Goal: Task Accomplishment & Management: Manage account settings

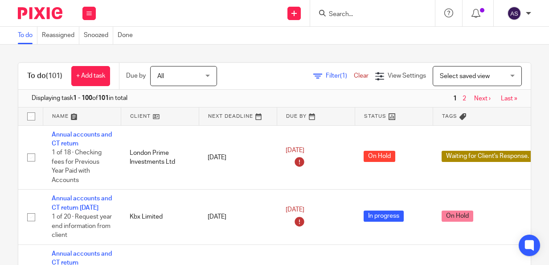
drag, startPoint x: 62, startPoint y: 15, endPoint x: 233, endPoint y: 53, distance: 174.7
click at [233, 53] on div "To do (101) + Add task Due by All All Today Tomorrow This week Next week This m…" at bounding box center [274, 155] width 549 height 220
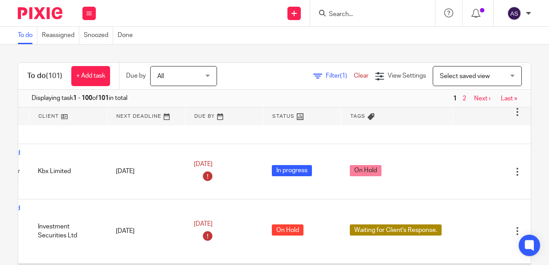
scroll to position [34, 112]
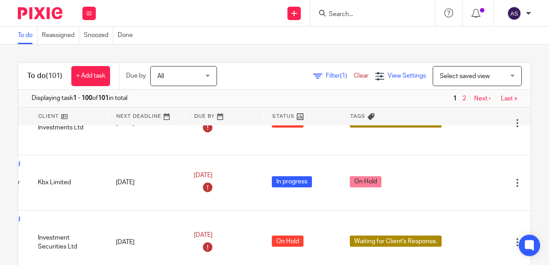
click at [375, 80] on icon at bounding box center [379, 76] width 9 height 9
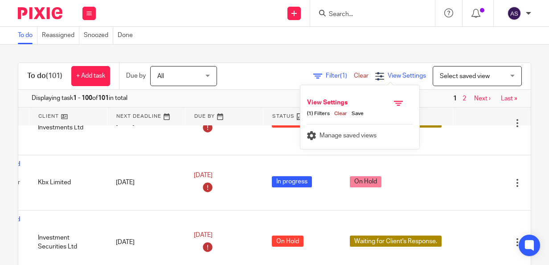
click at [375, 80] on icon at bounding box center [379, 76] width 9 height 9
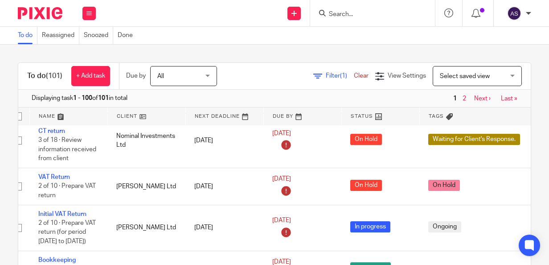
scroll to position [260, 112]
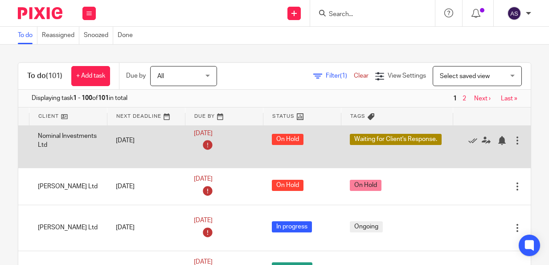
click at [513, 140] on div at bounding box center [517, 140] width 9 height 9
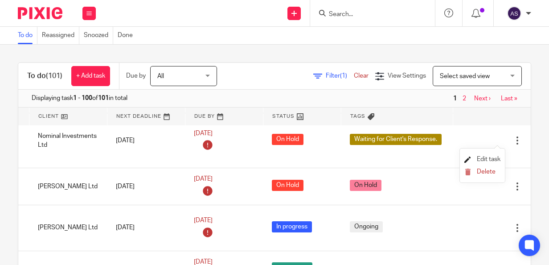
click at [484, 157] on span "Edit task" at bounding box center [489, 159] width 24 height 6
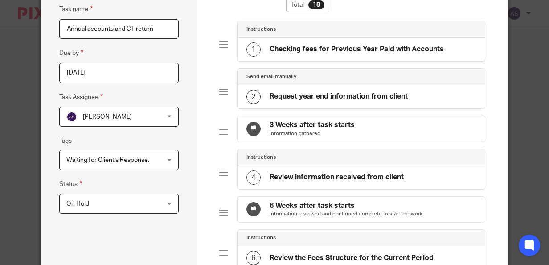
scroll to position [93, 0]
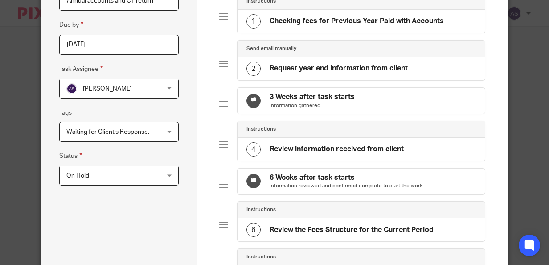
drag, startPoint x: 240, startPoint y: 201, endPoint x: 353, endPoint y: 142, distance: 127.0
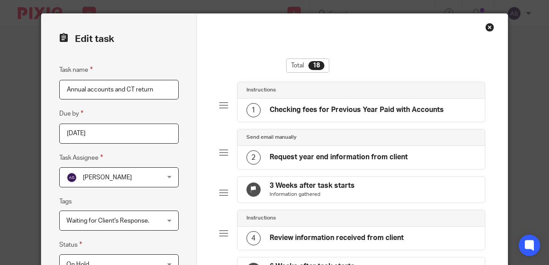
scroll to position [0, 0]
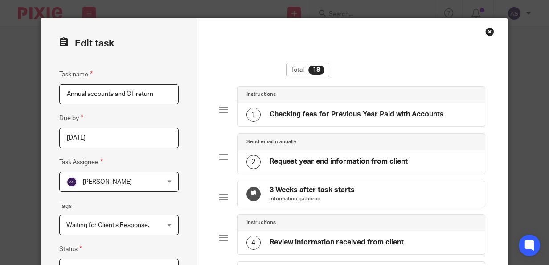
click at [488, 31] on div "Close this dialog window" at bounding box center [489, 31] width 9 height 9
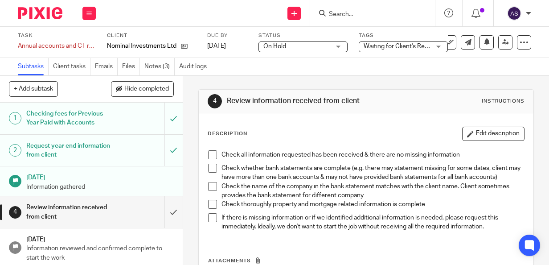
click at [32, 14] on img at bounding box center [40, 13] width 45 height 12
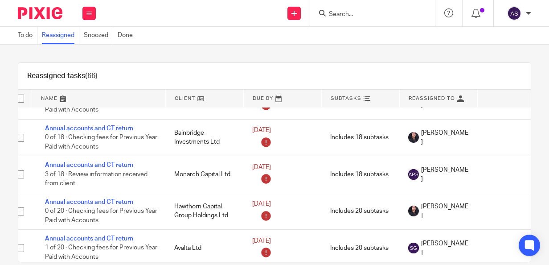
scroll to position [869, 11]
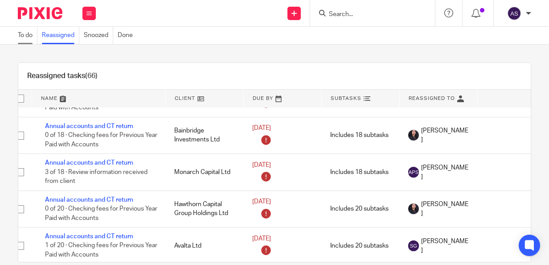
click at [29, 30] on link "To do" at bounding box center [28, 35] width 20 height 17
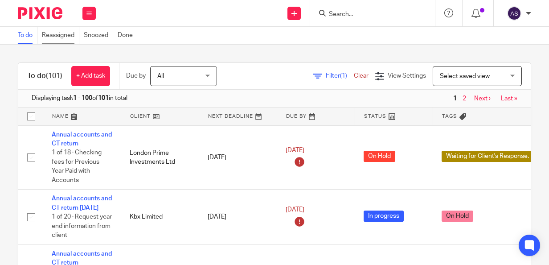
click at [63, 38] on link "Reassigned" at bounding box center [60, 35] width 37 height 17
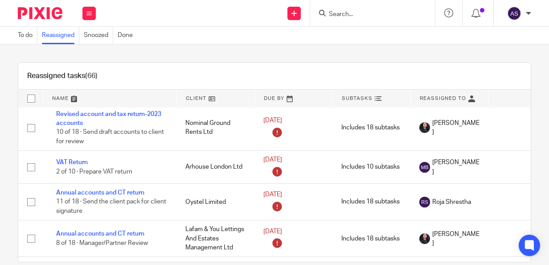
scroll to position [90, 0]
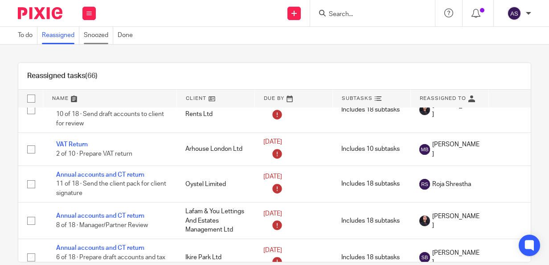
click at [85, 38] on link "Snoozed" at bounding box center [98, 35] width 29 height 17
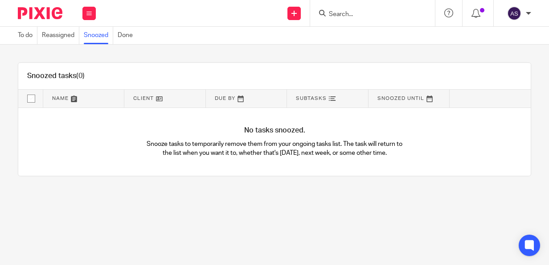
click at [130, 41] on link "Done" at bounding box center [128, 35] width 20 height 17
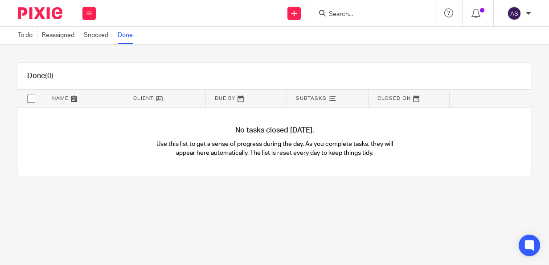
click at [41, 13] on img at bounding box center [40, 13] width 45 height 12
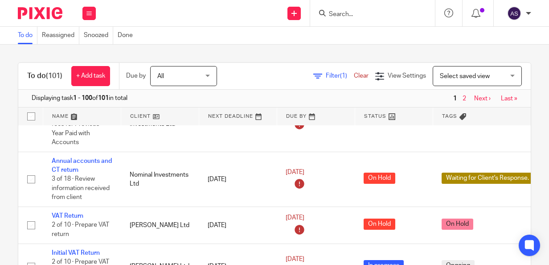
scroll to position [213, 0]
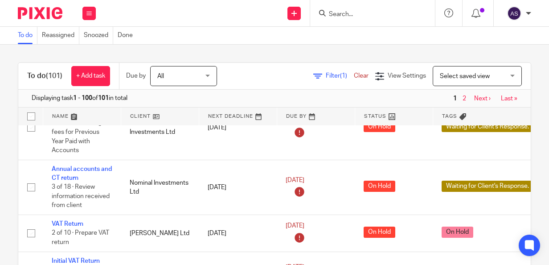
click at [30, 116] on input "checkbox" at bounding box center [31, 116] width 17 height 17
checkbox input "true"
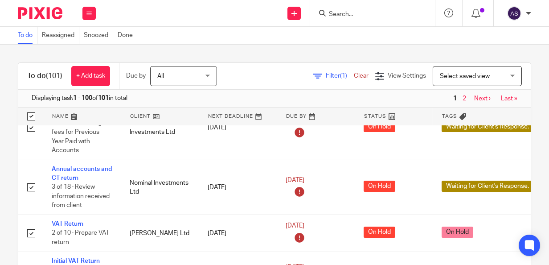
checkbox input "true"
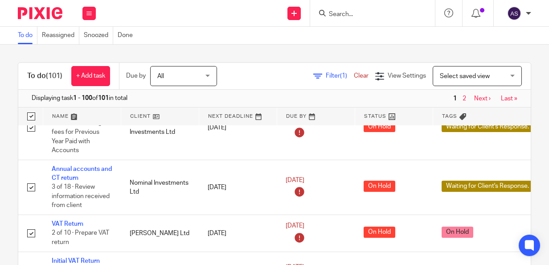
checkbox input "true"
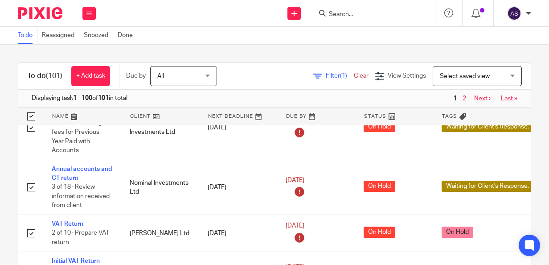
checkbox input "true"
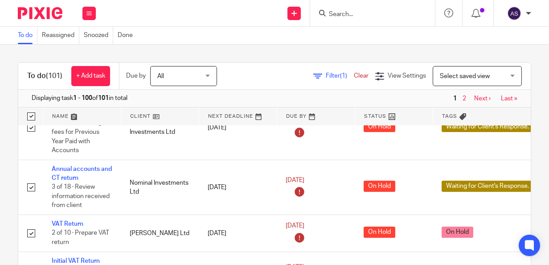
checkbox input "true"
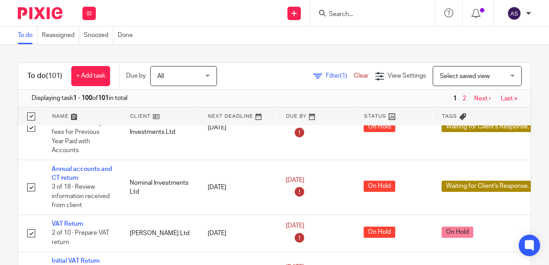
checkbox input "true"
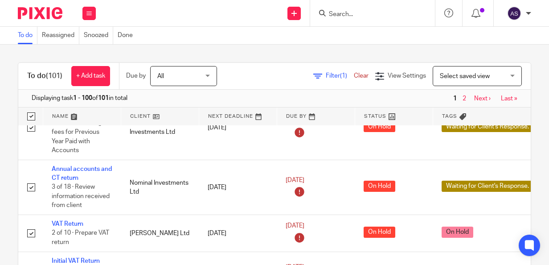
checkbox input "true"
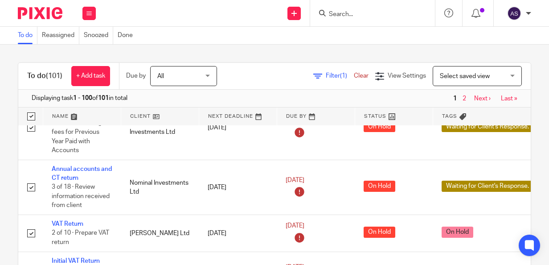
checkbox input "true"
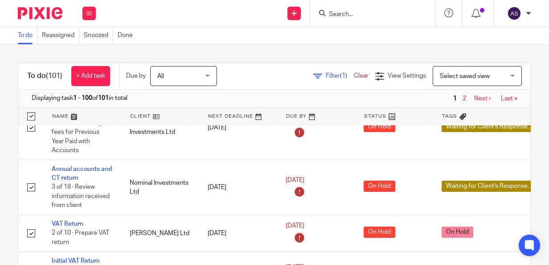
checkbox input "true"
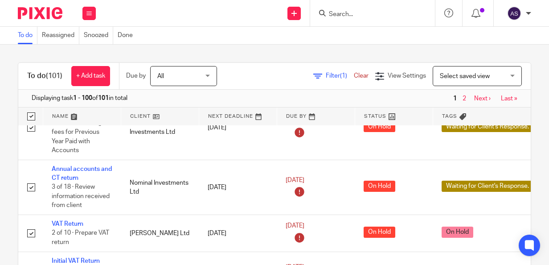
checkbox input "true"
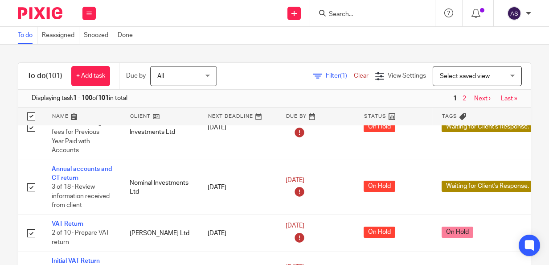
checkbox input "true"
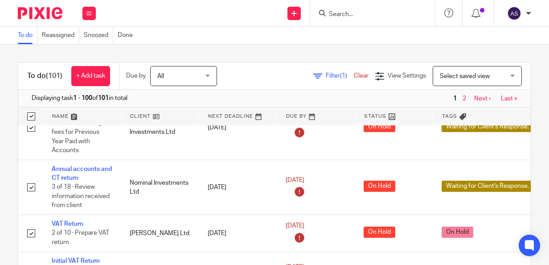
checkbox input "true"
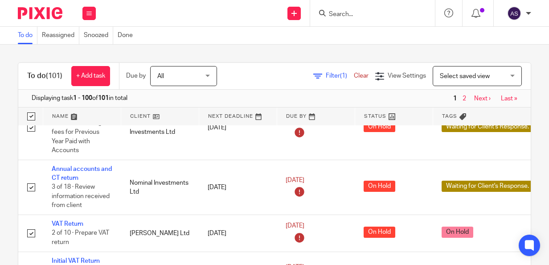
checkbox input "true"
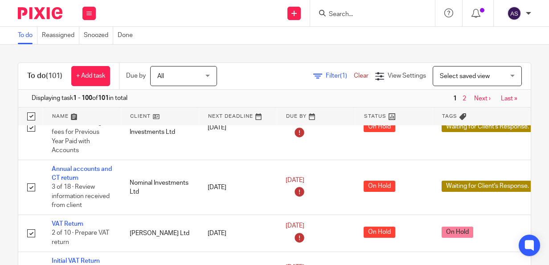
checkbox input "true"
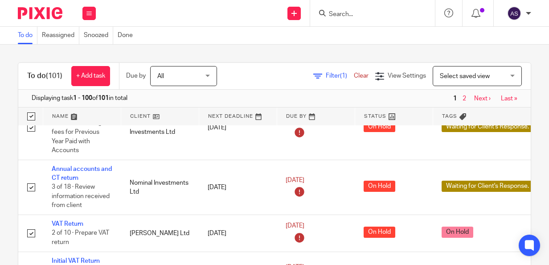
checkbox input "true"
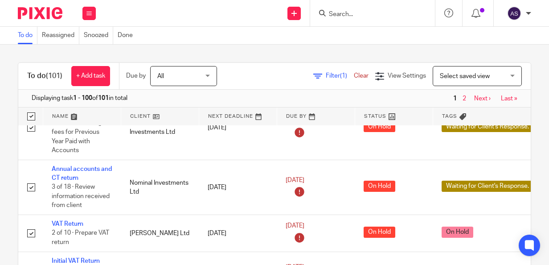
checkbox input "true"
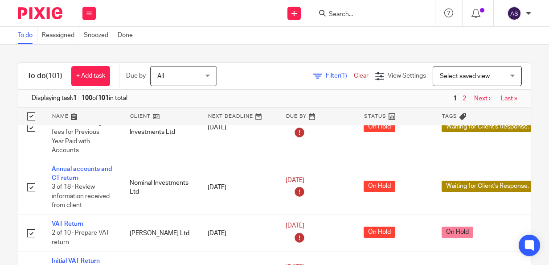
checkbox input "true"
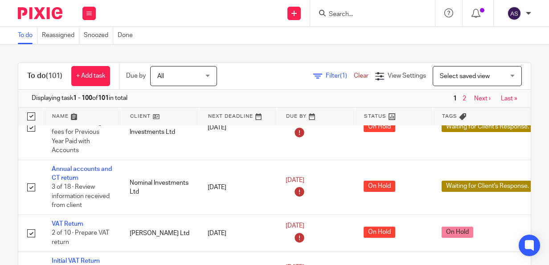
checkbox input "true"
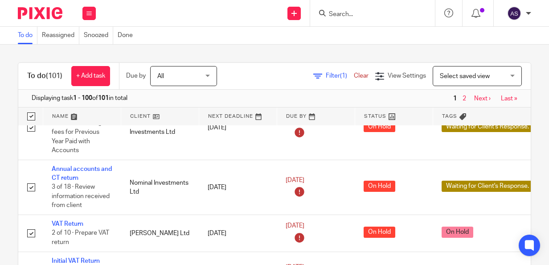
checkbox input "true"
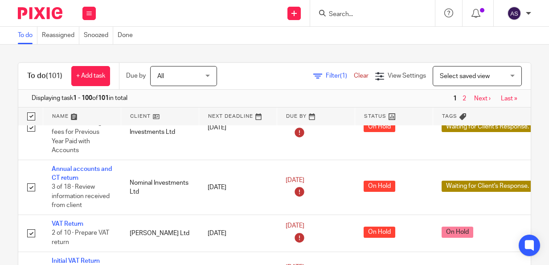
checkbox input "true"
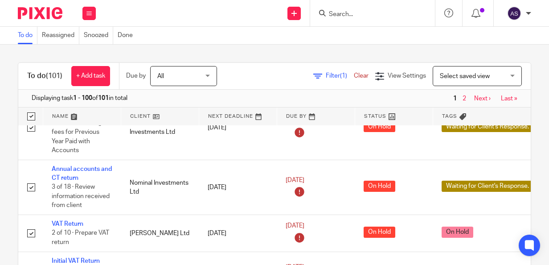
checkbox input "true"
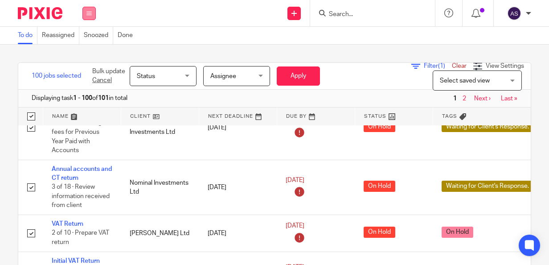
click at [86, 10] on button at bounding box center [88, 13] width 13 height 13
click at [54, 46] on div "100 jobs selected Bulk update Cancel Status Status Status Not started In progre…" at bounding box center [274, 155] width 549 height 220
click at [29, 117] on input "checkbox" at bounding box center [31, 116] width 17 height 17
checkbox input "false"
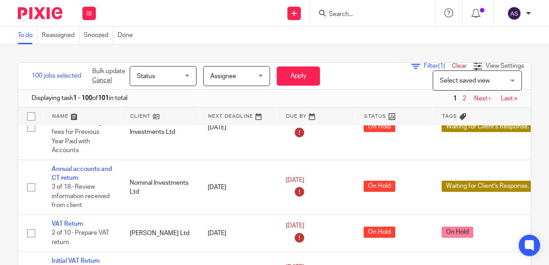
checkbox input "false"
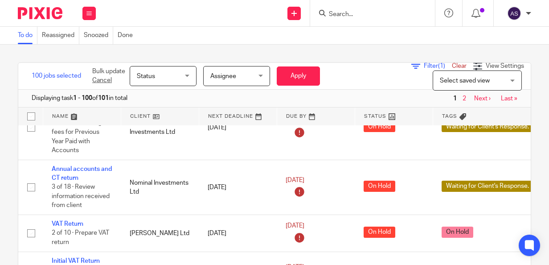
checkbox input "false"
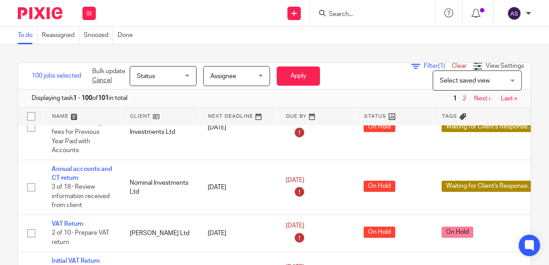
checkbox input "false"
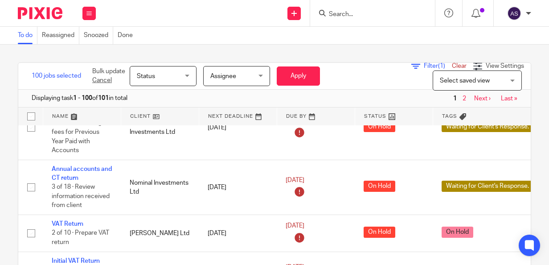
checkbox input "false"
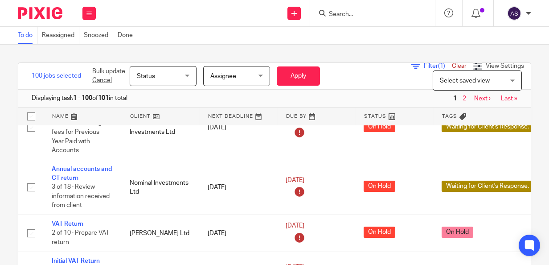
checkbox input "false"
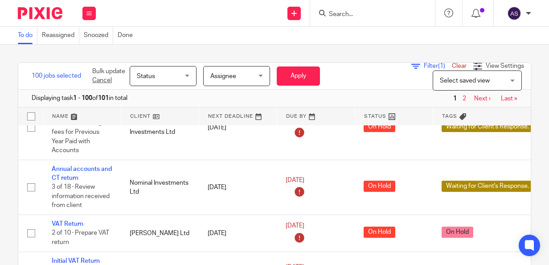
checkbox input "false"
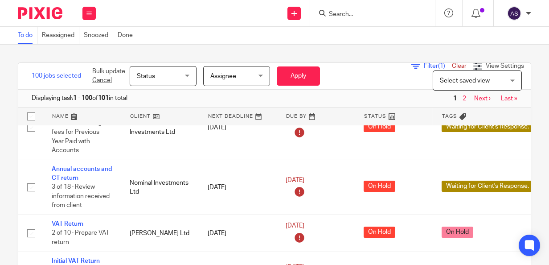
checkbox input "false"
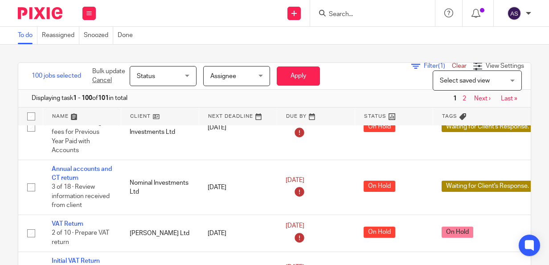
checkbox input "false"
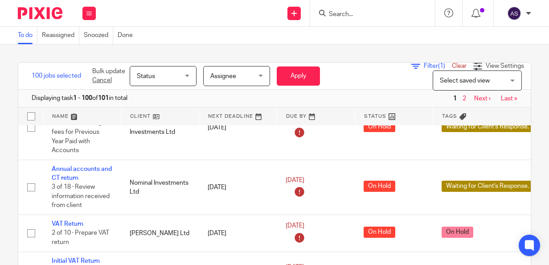
checkbox input "false"
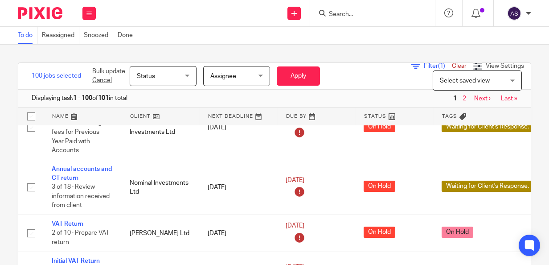
checkbox input "false"
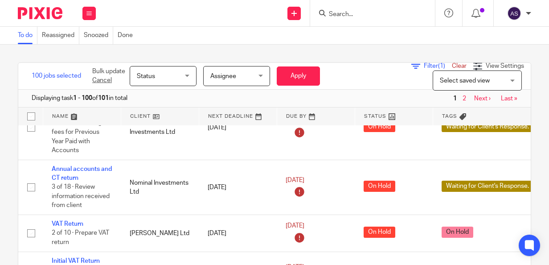
checkbox input "false"
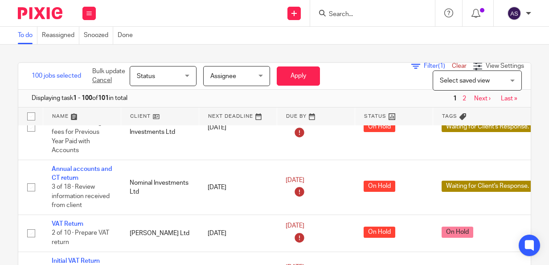
checkbox input "false"
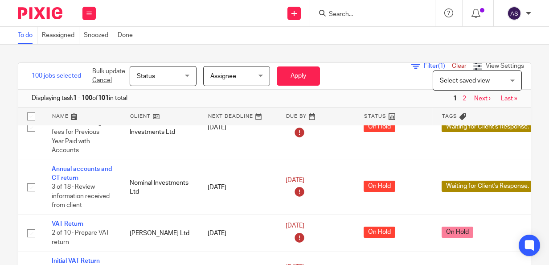
checkbox input "false"
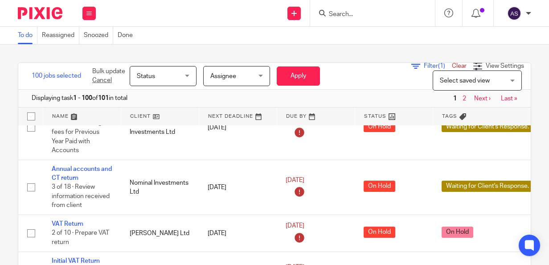
checkbox input "false"
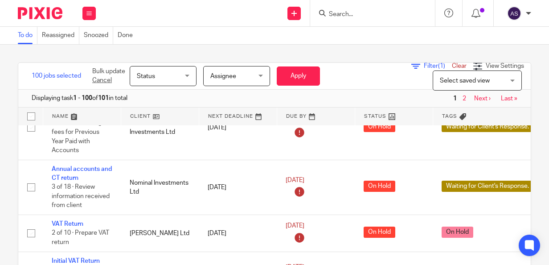
checkbox input "false"
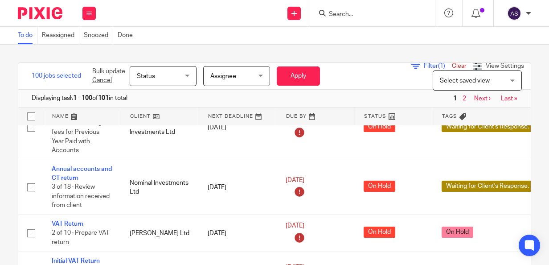
checkbox input "false"
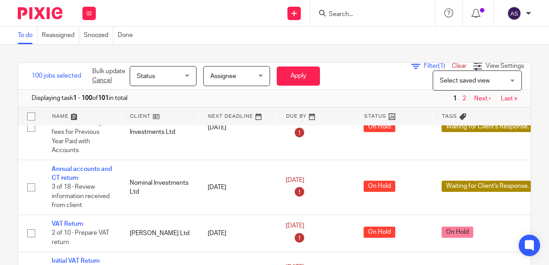
checkbox input "false"
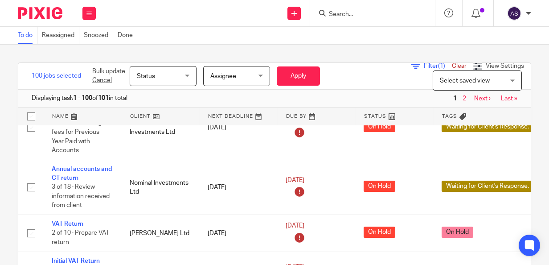
checkbox input "false"
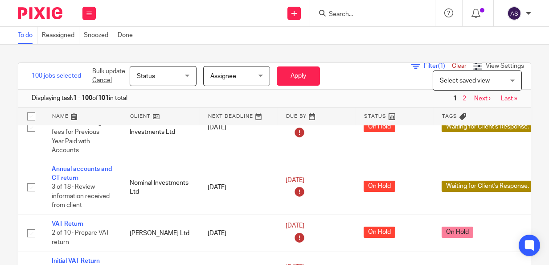
checkbox input "false"
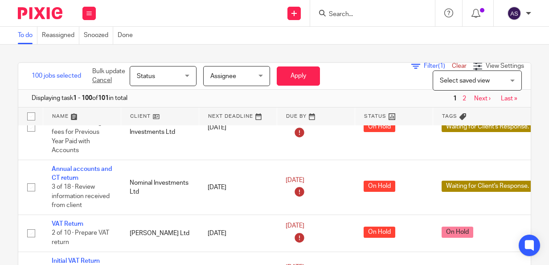
checkbox input "false"
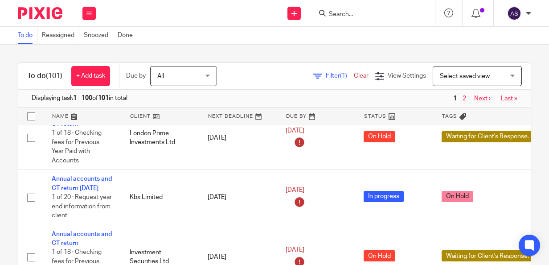
scroll to position [0, 0]
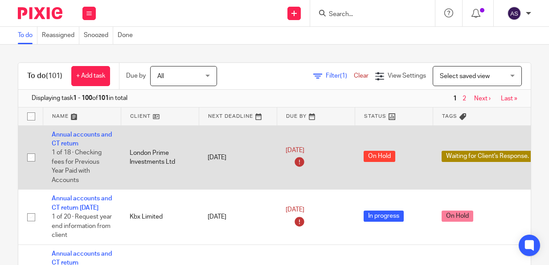
click at [76, 137] on td "Annual accounts and CT return 1 of 18 · Checking fees for Previous Year Paid wi…" at bounding box center [82, 157] width 78 height 64
click at [74, 135] on link "Annual accounts and CT return" at bounding box center [82, 138] width 60 height 15
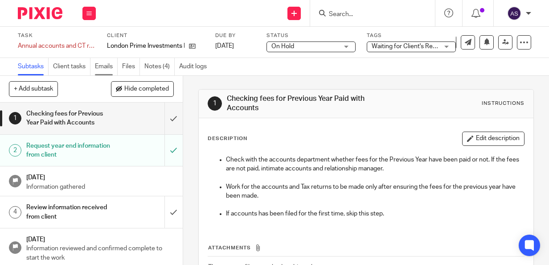
click at [106, 69] on link "Emails" at bounding box center [106, 66] width 23 height 17
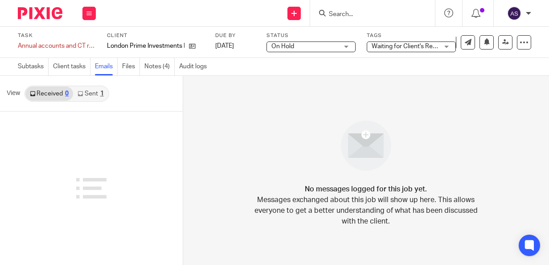
click at [57, 92] on link "Received 0" at bounding box center [49, 93] width 48 height 14
click at [79, 95] on icon at bounding box center [80, 93] width 5 height 5
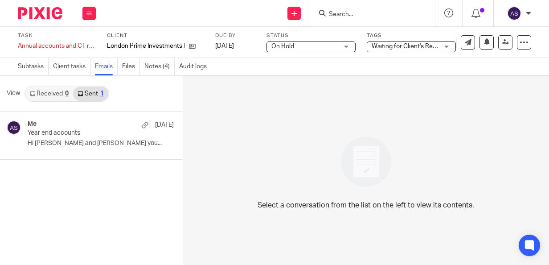
click at [36, 91] on link "Received 0" at bounding box center [49, 93] width 48 height 14
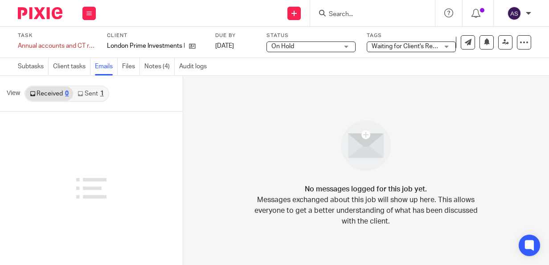
click at [51, 22] on div at bounding box center [37, 13] width 74 height 26
click at [48, 17] on img at bounding box center [40, 13] width 45 height 12
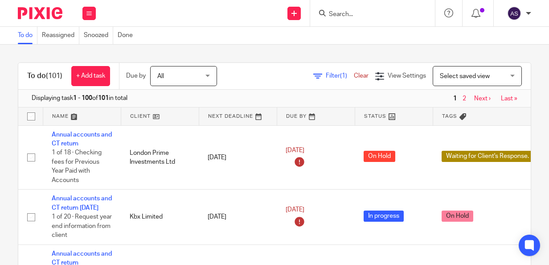
click at [25, 123] on input "checkbox" at bounding box center [31, 116] width 17 height 17
checkbox input "true"
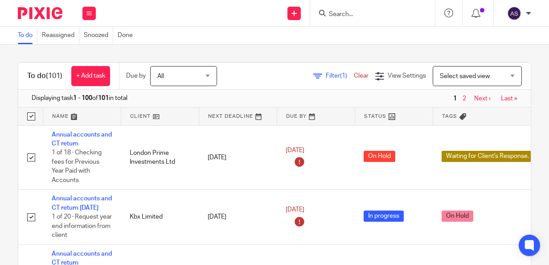
checkbox input "true"
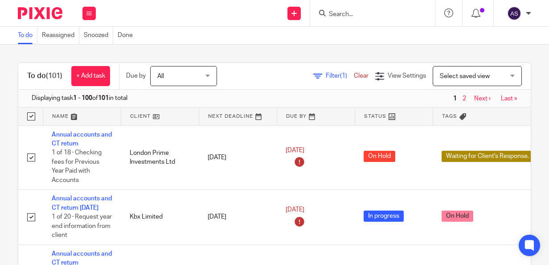
checkbox input "true"
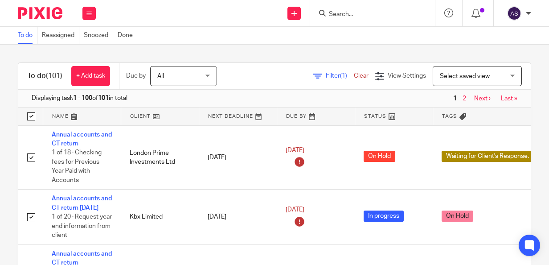
checkbox input "true"
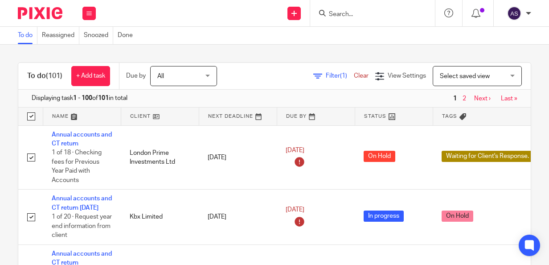
checkbox input "true"
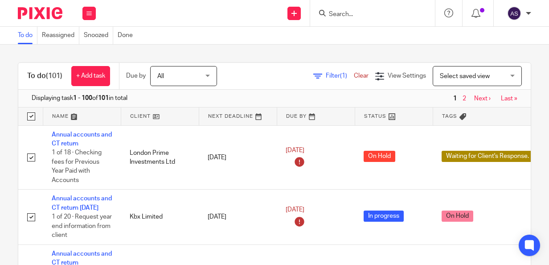
checkbox input "true"
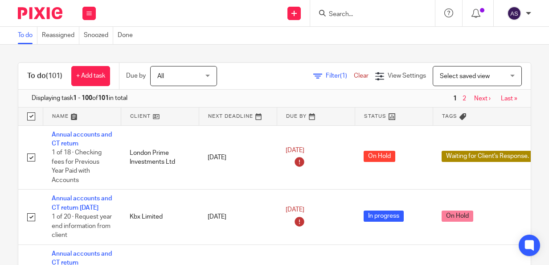
checkbox input "true"
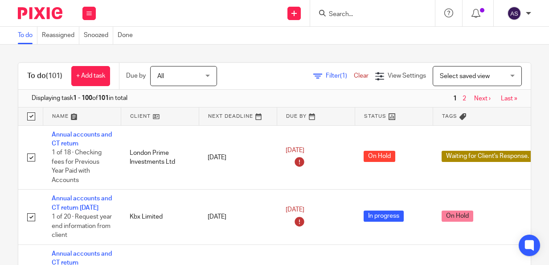
checkbox input "true"
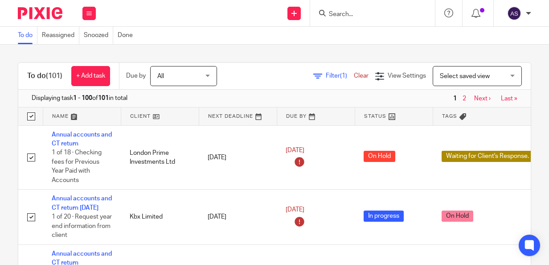
checkbox input "true"
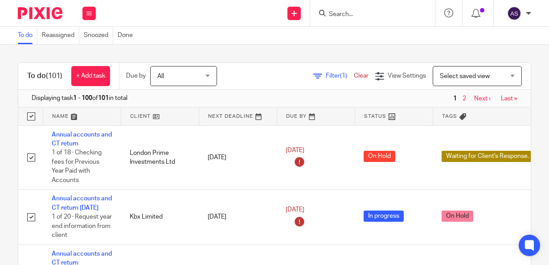
checkbox input "true"
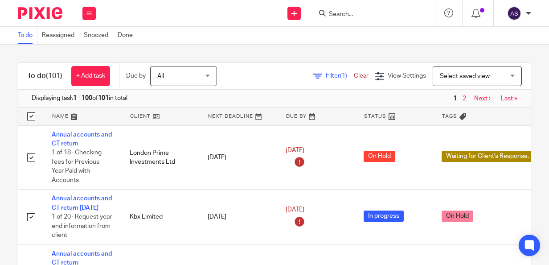
checkbox input "true"
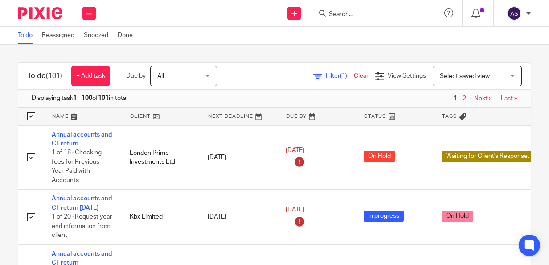
checkbox input "true"
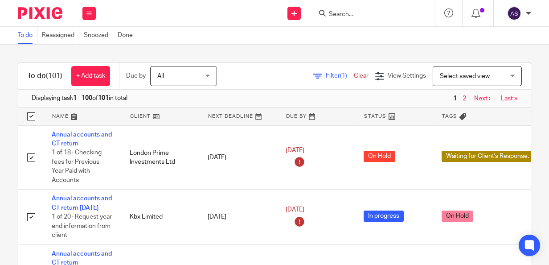
checkbox input "true"
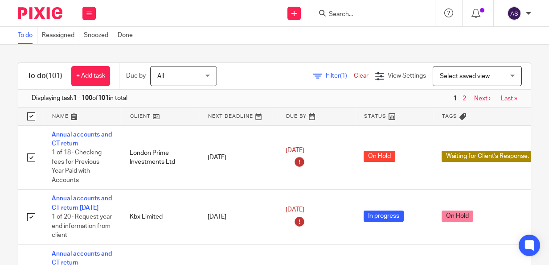
checkbox input "true"
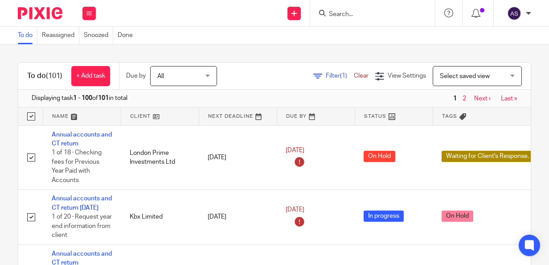
checkbox input "true"
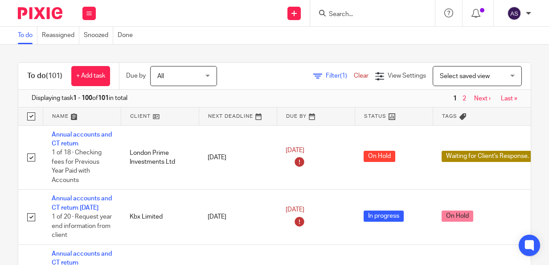
checkbox input "true"
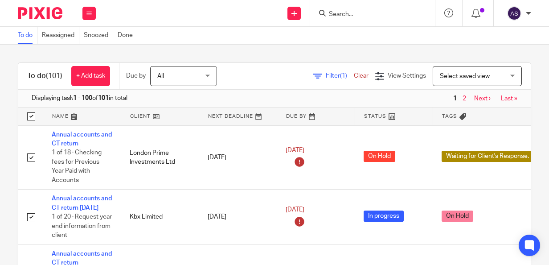
checkbox input "true"
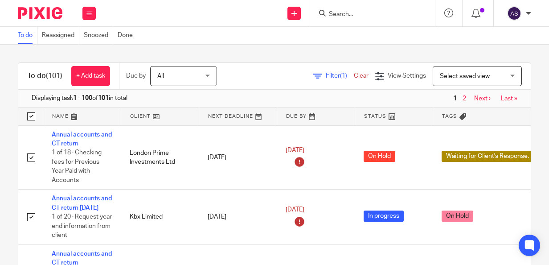
checkbox input "true"
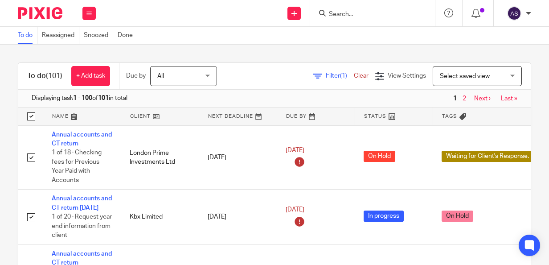
checkbox input "true"
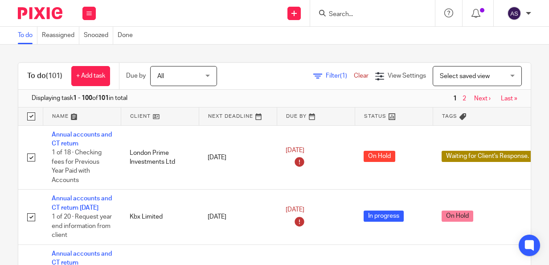
checkbox input "true"
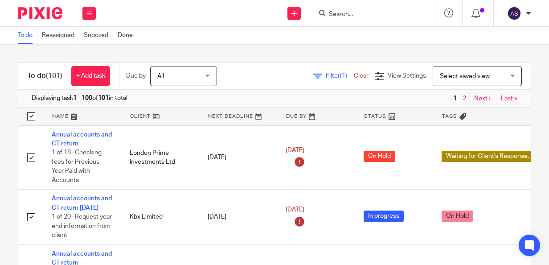
checkbox input "true"
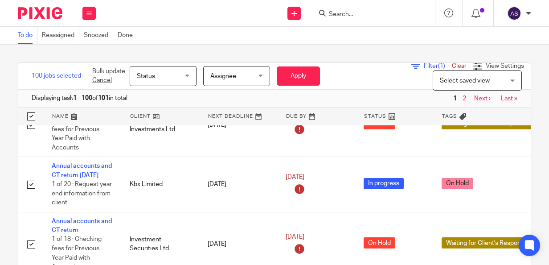
scroll to position [33, 0]
